Goal: Communication & Community: Answer question/provide support

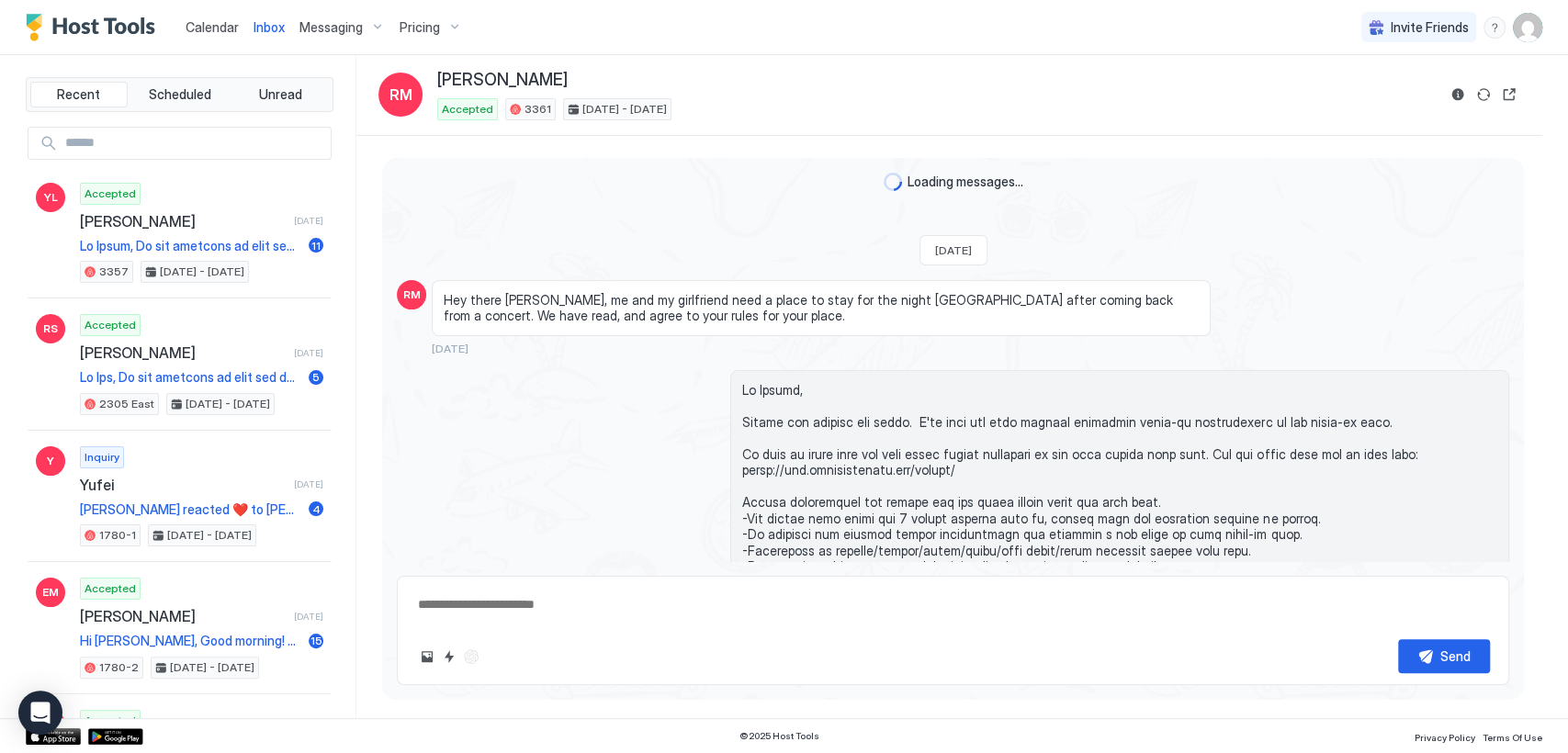
scroll to position [267, 0]
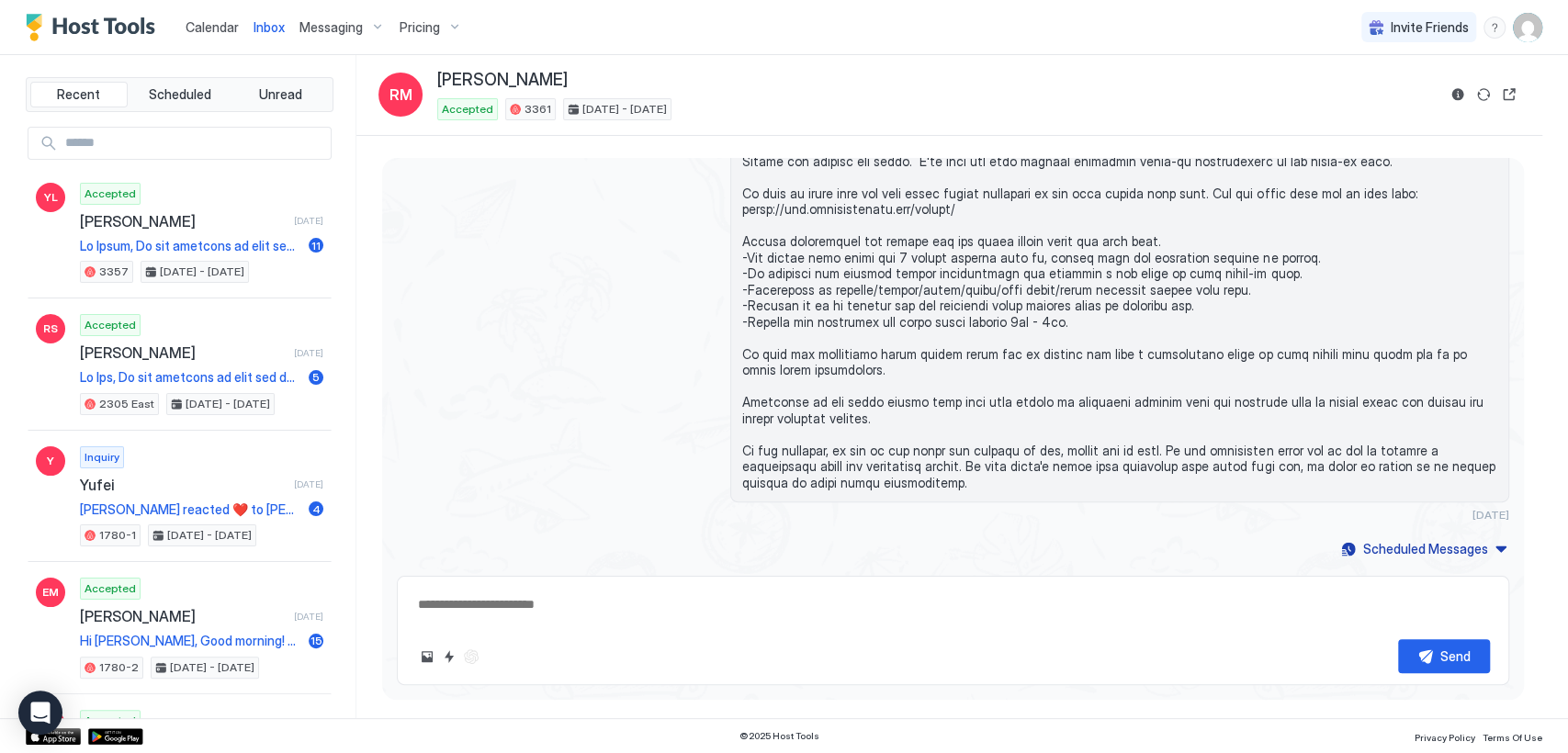
type textarea "*"
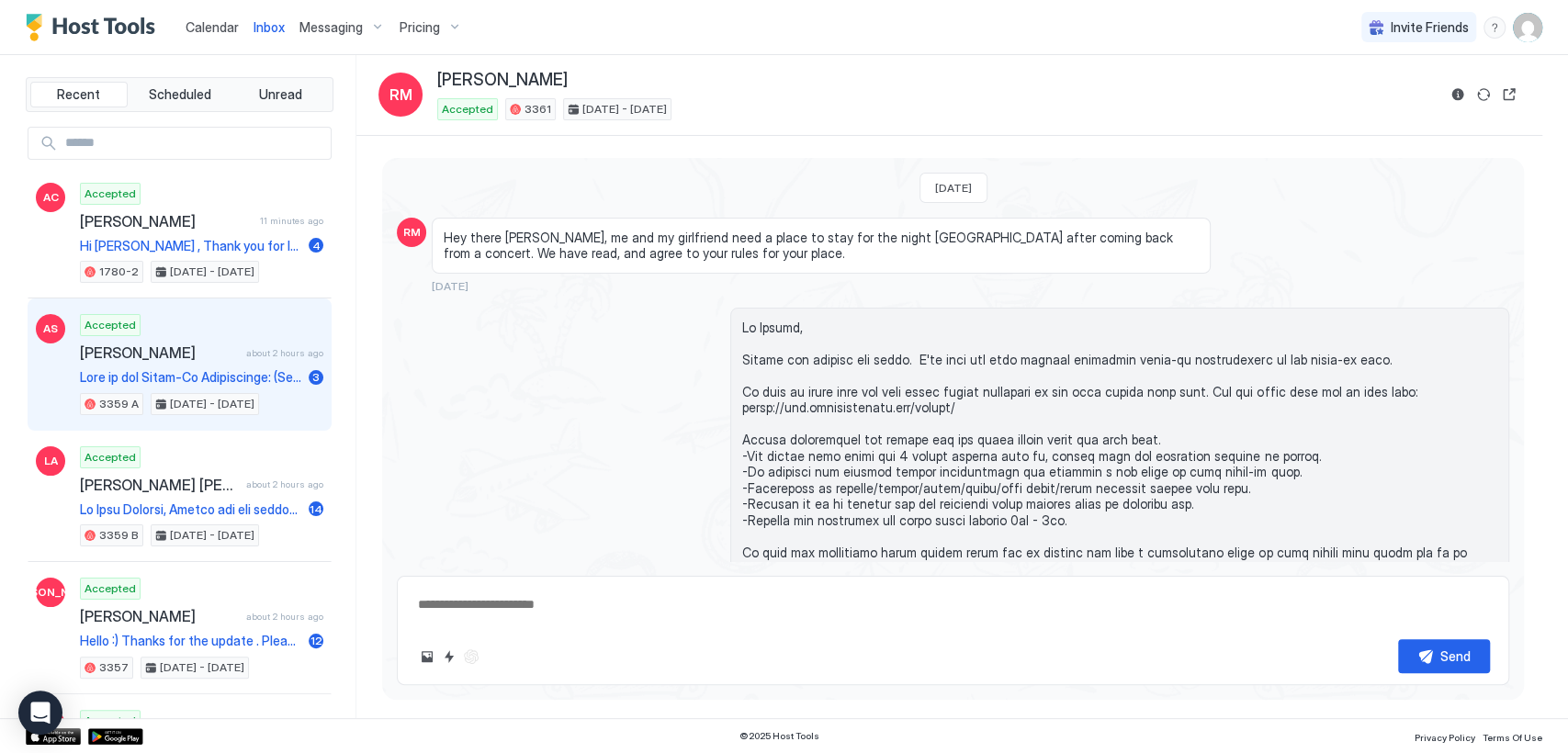
scroll to position [205, 0]
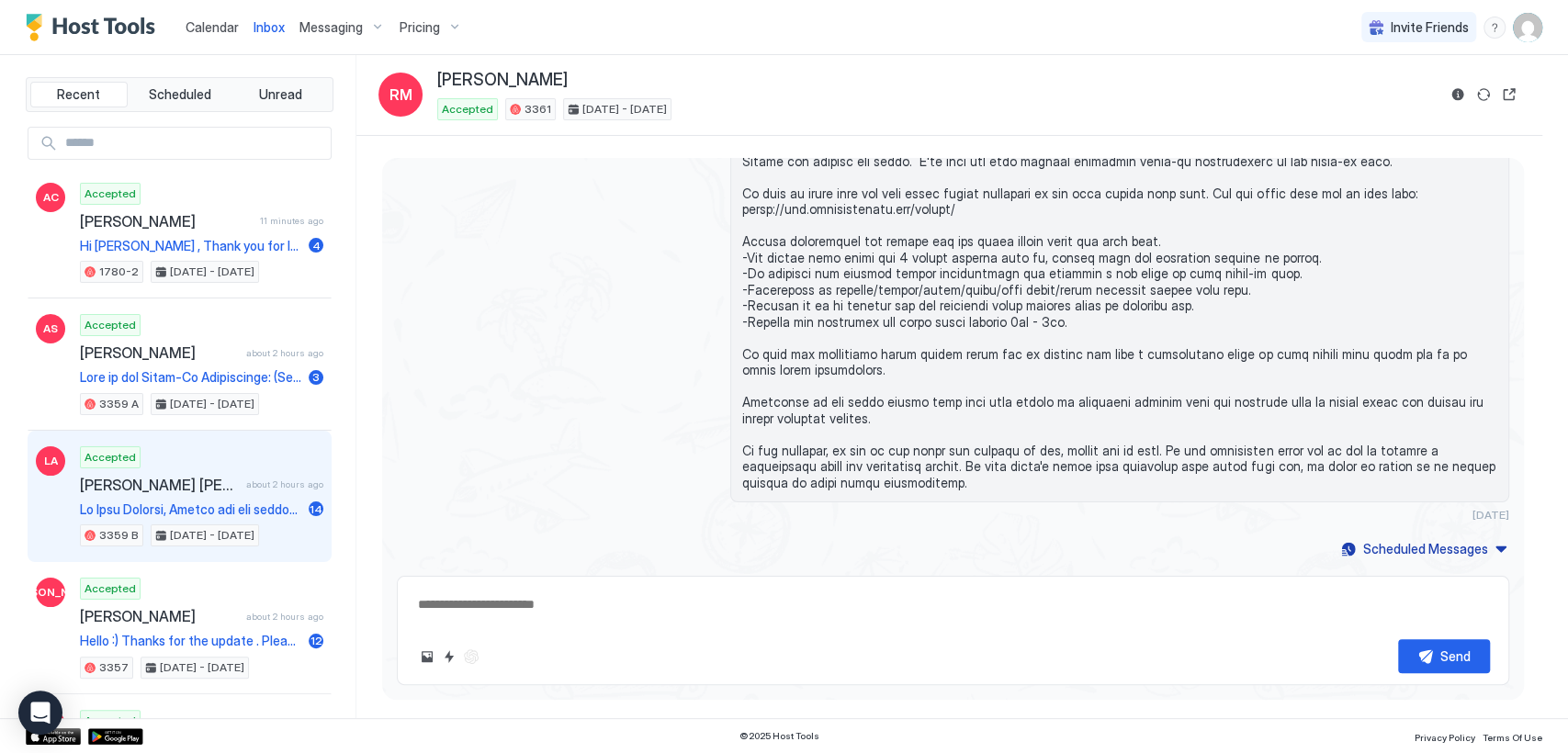
click at [246, 490] on span "about 2 hours ago" at bounding box center [284, 484] width 77 height 12
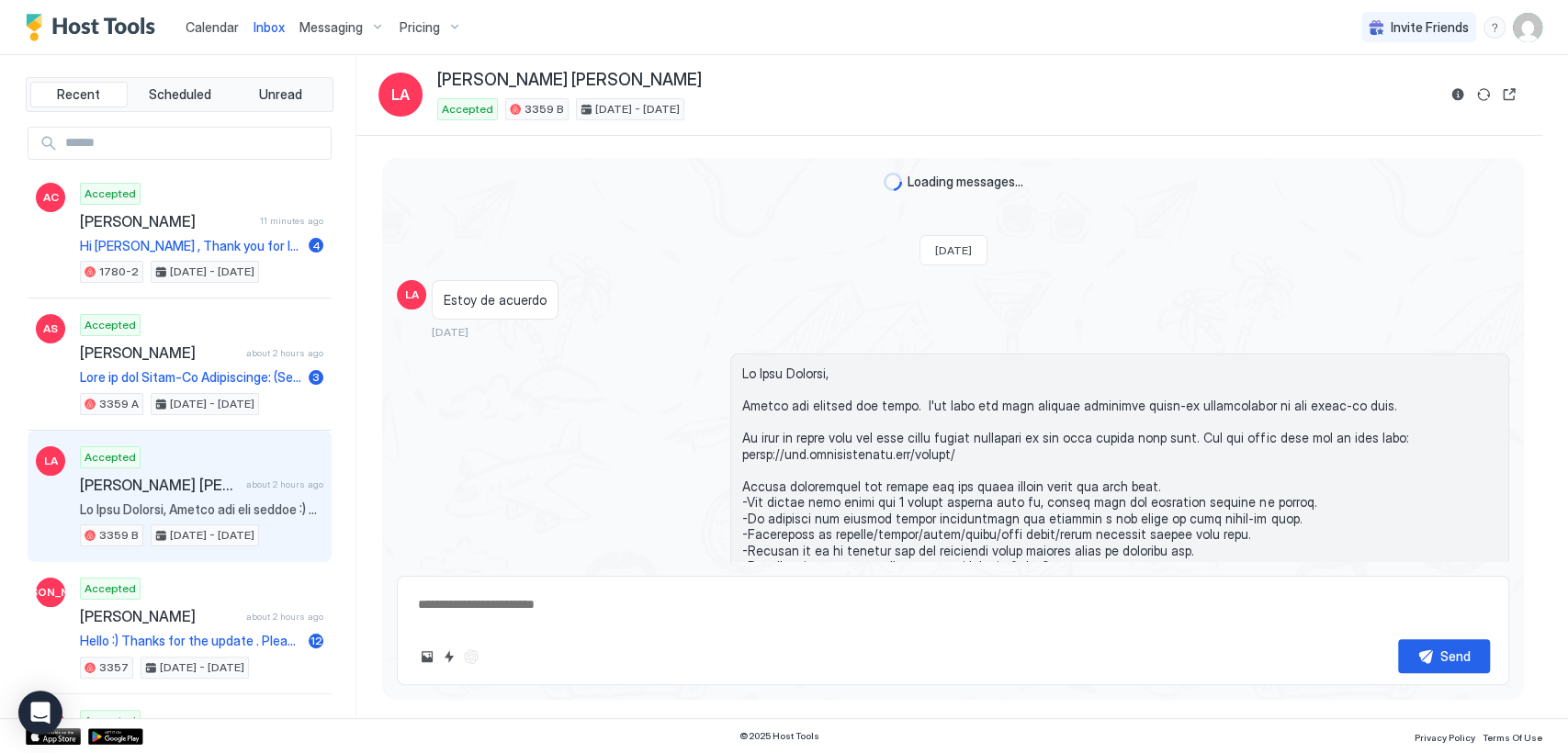
scroll to position [1897, 0]
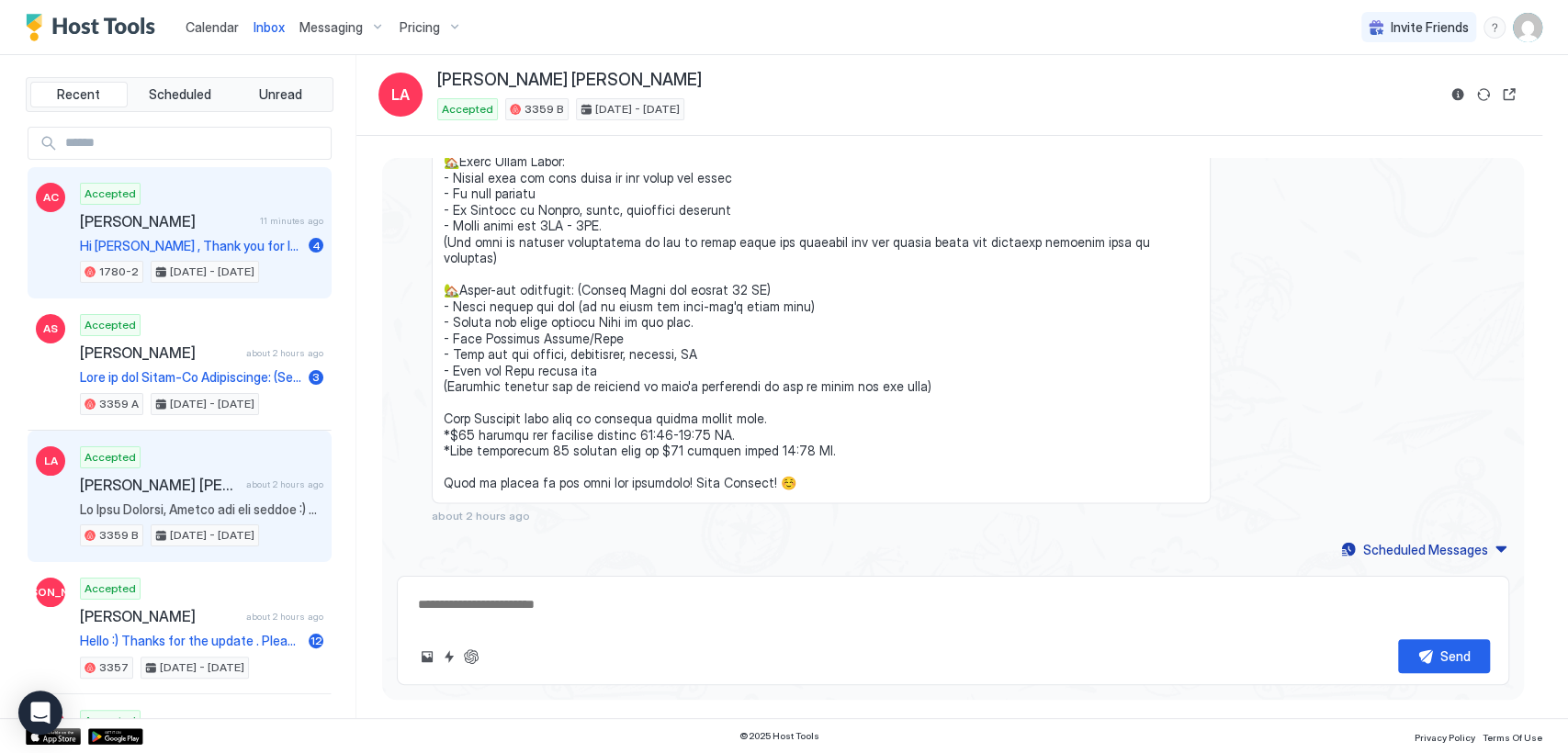
click at [206, 239] on div "Accepted Alka Chaudhary 11 minutes ago Hi Alka , Thank you for letting us know …" at bounding box center [201, 232] width 244 height 101
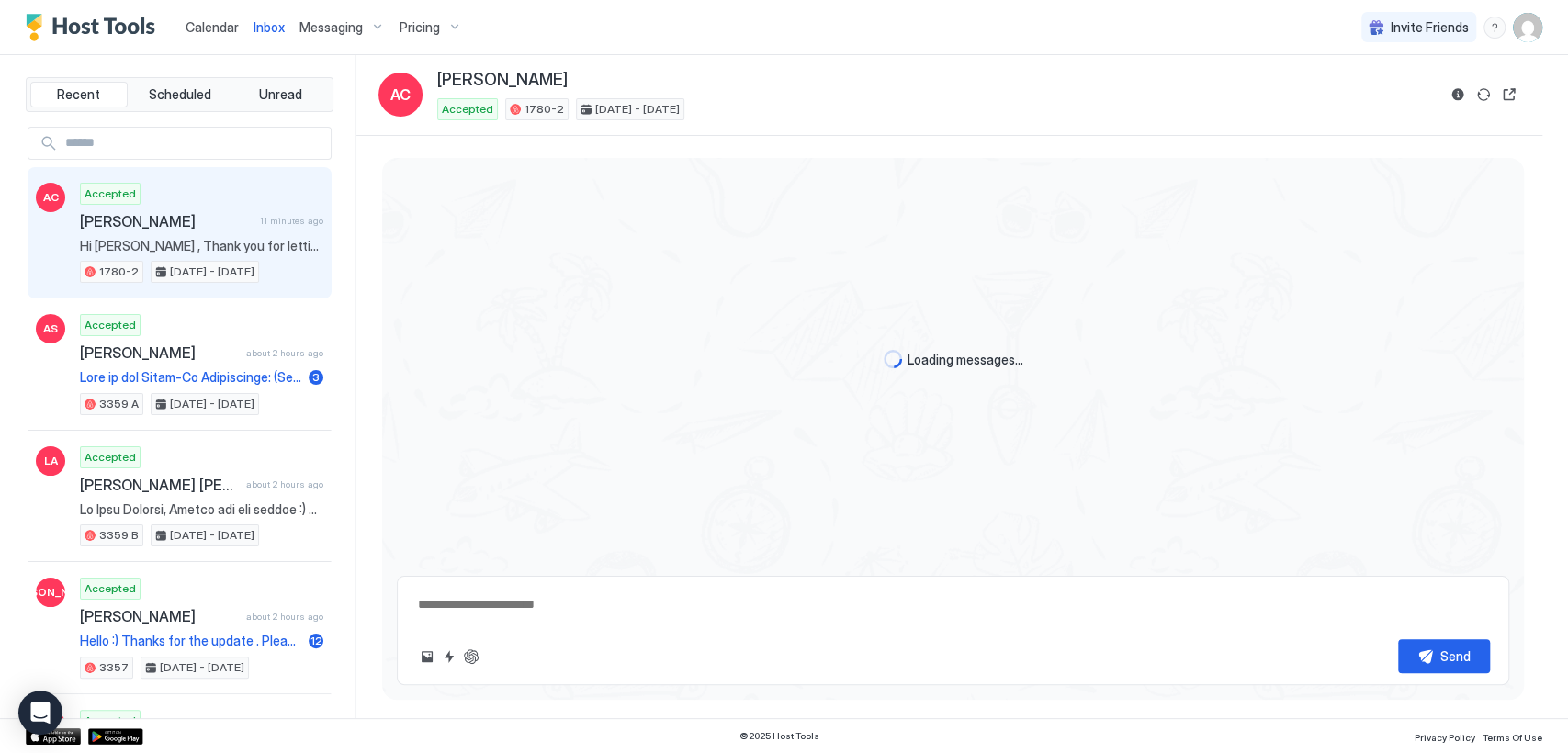
scroll to position [1726, 0]
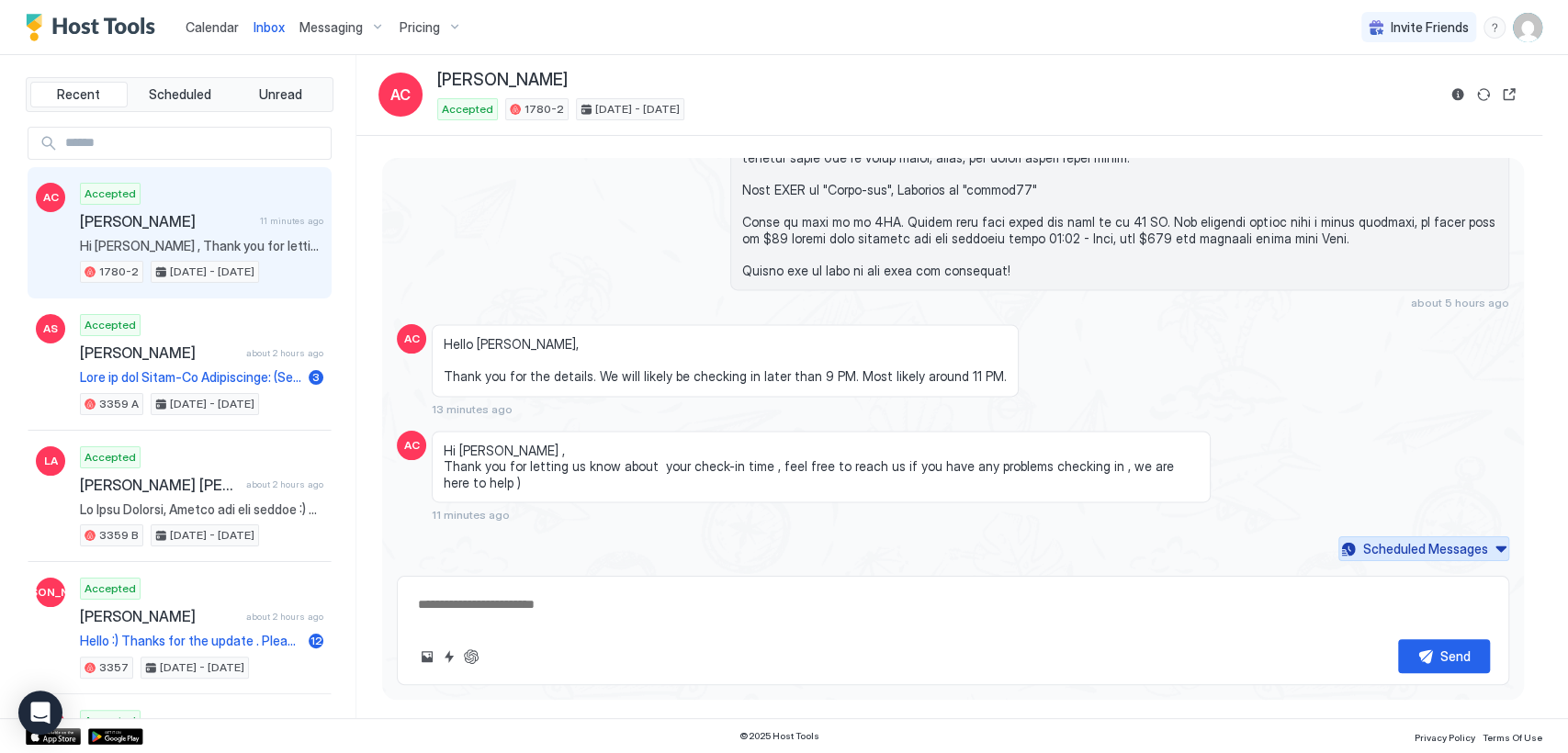
click at [1488, 542] on button "Scheduled Messages" at bounding box center [1423, 549] width 170 height 24
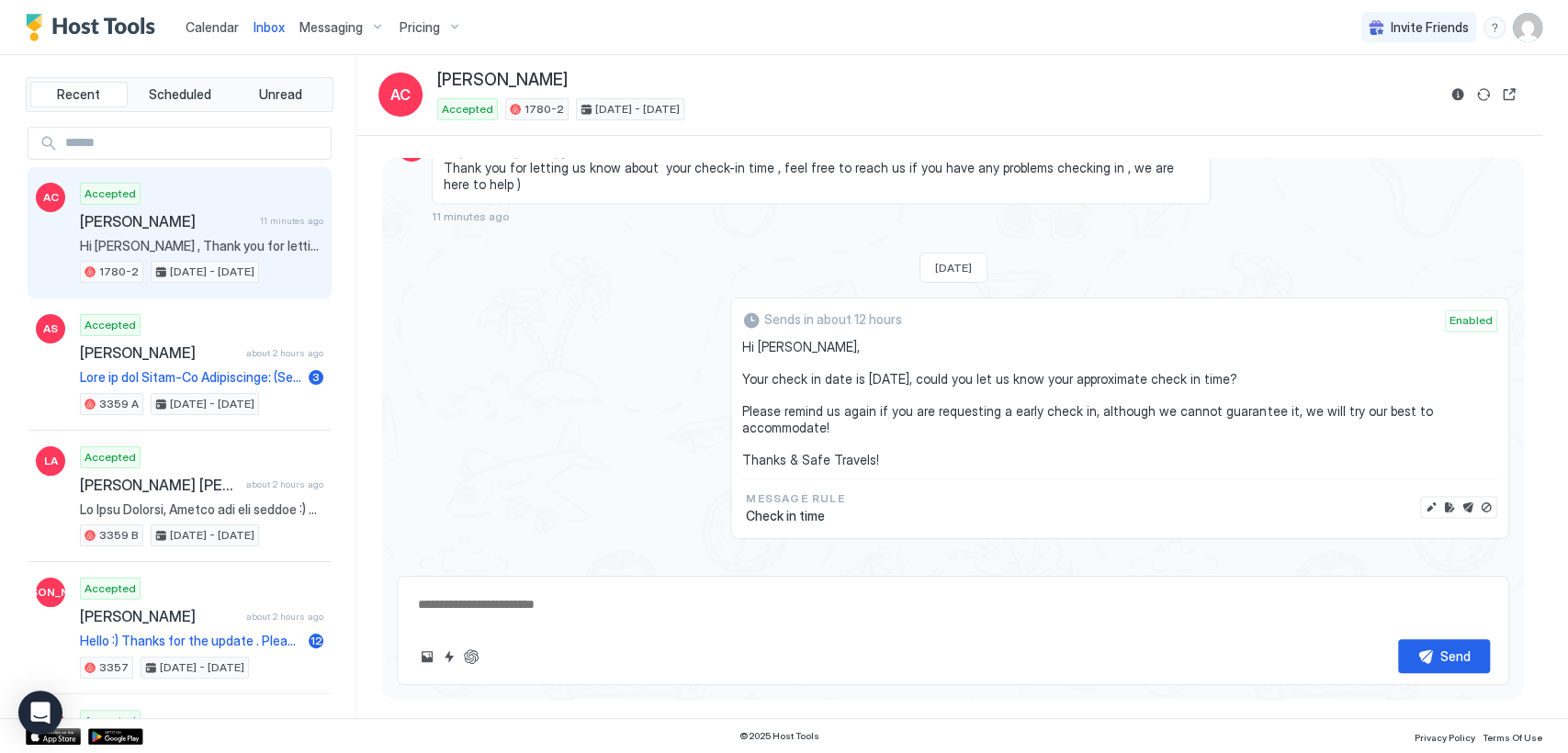
scroll to position [1990, 0]
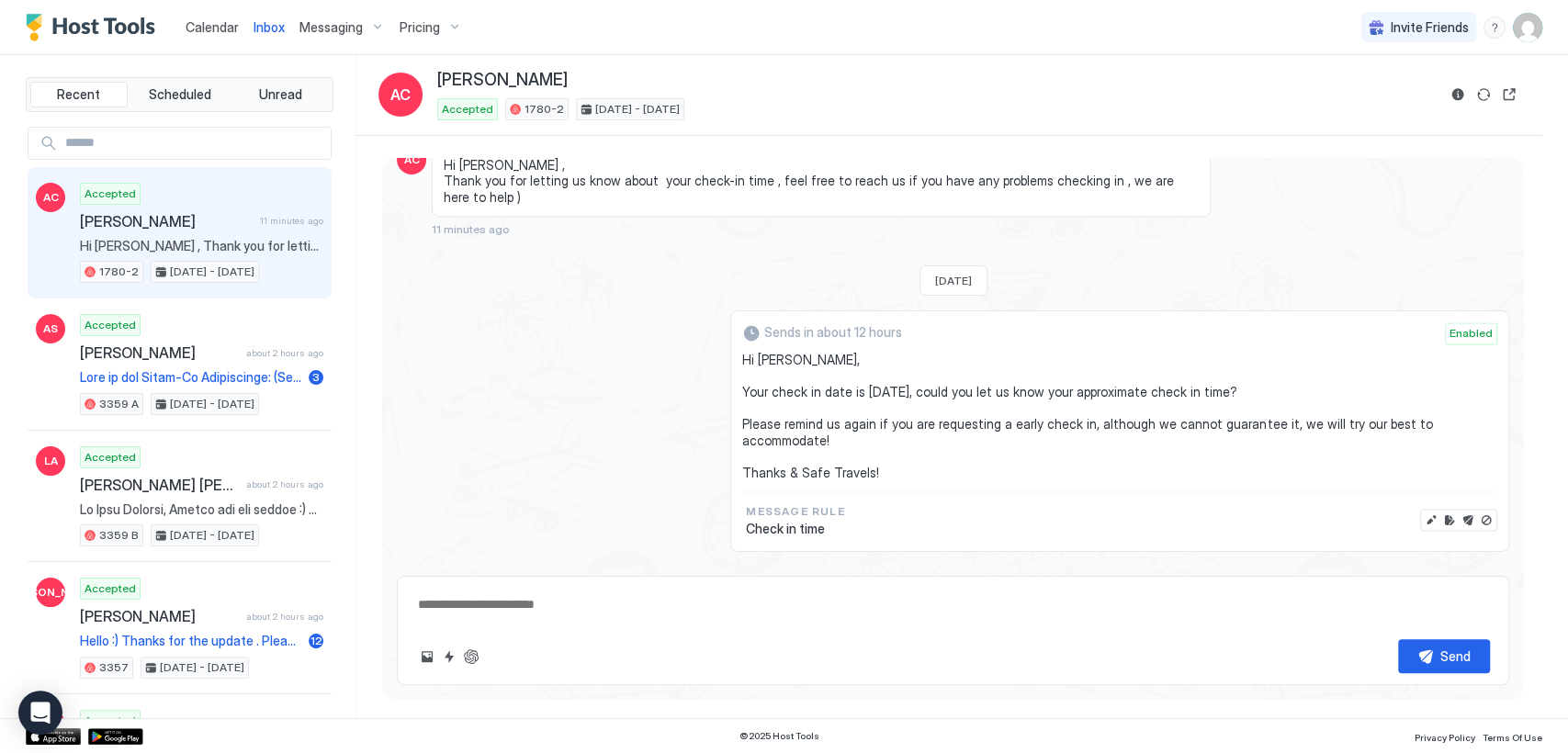
drag, startPoint x: 640, startPoint y: 435, endPoint x: 632, endPoint y: 420, distance: 17.0
click at [639, 435] on div "Sends in about 12 hours Enabled Hi Alka, Your check in date is tomorrow, could …" at bounding box center [953, 431] width 1112 height 242
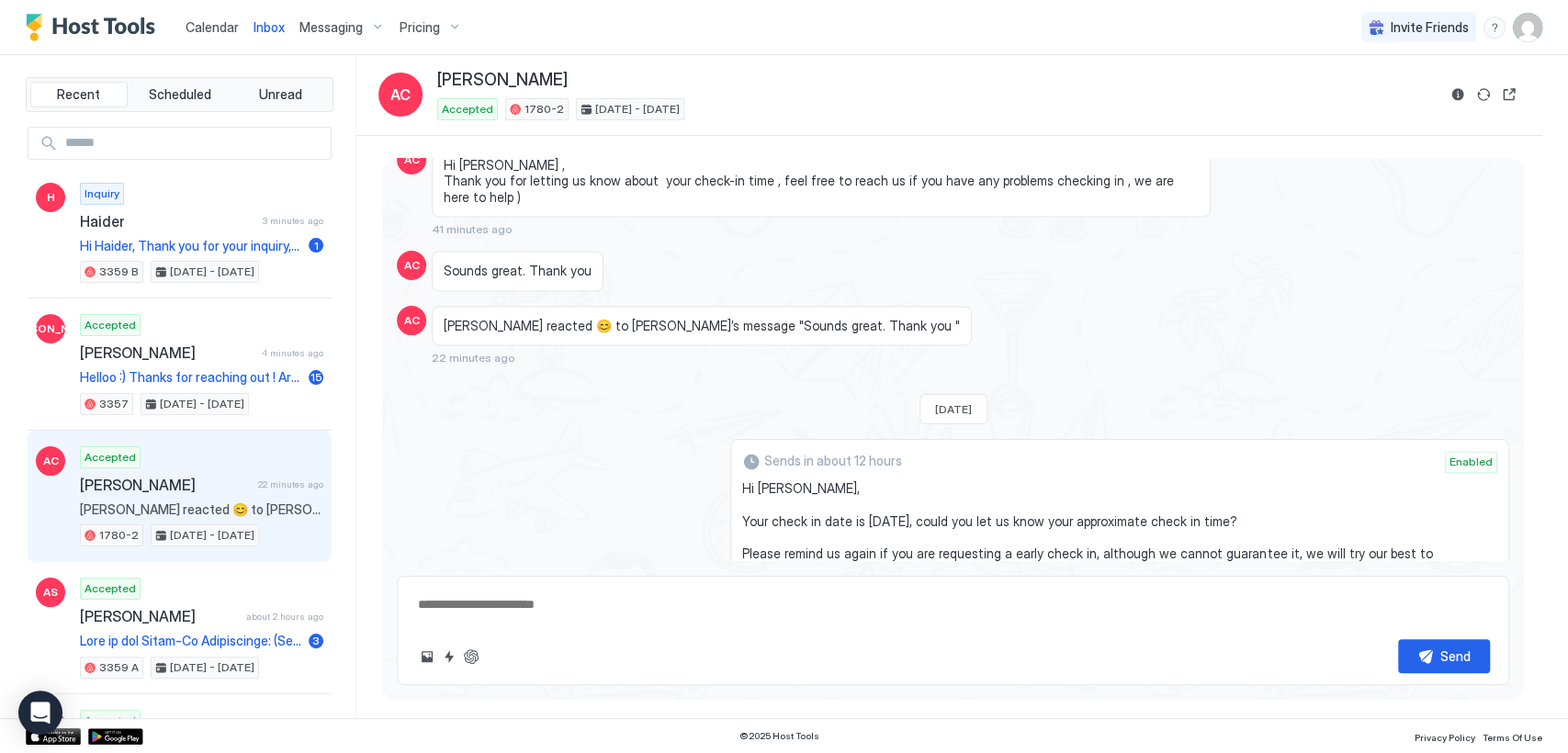
type textarea "*"
